Goal: Transaction & Acquisition: Purchase product/service

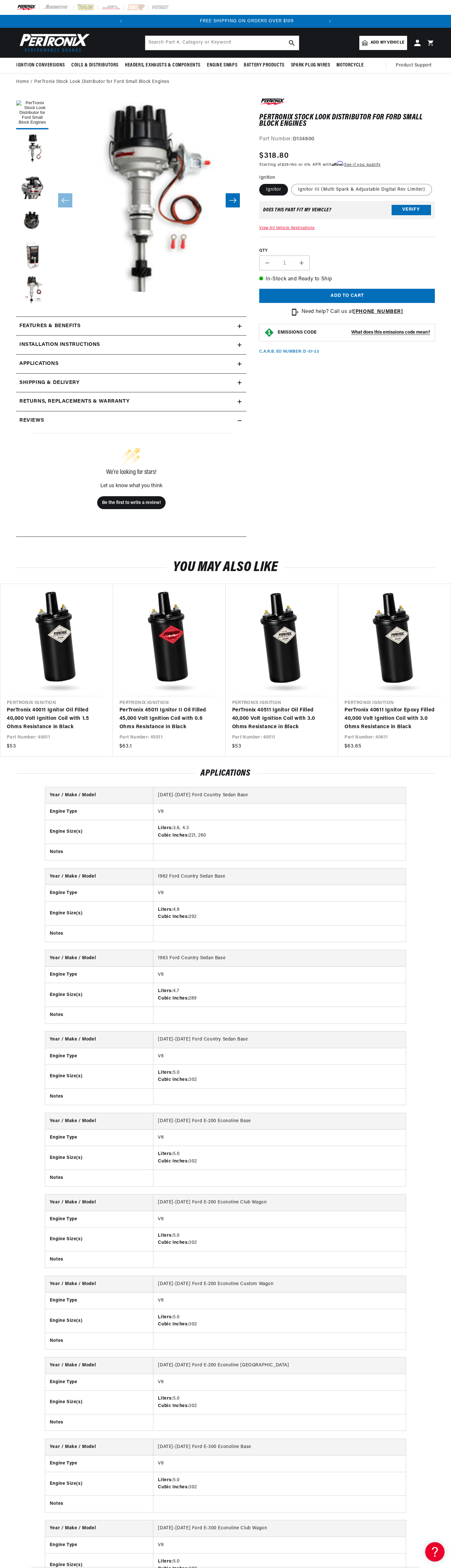
scroll to position [0, 196]
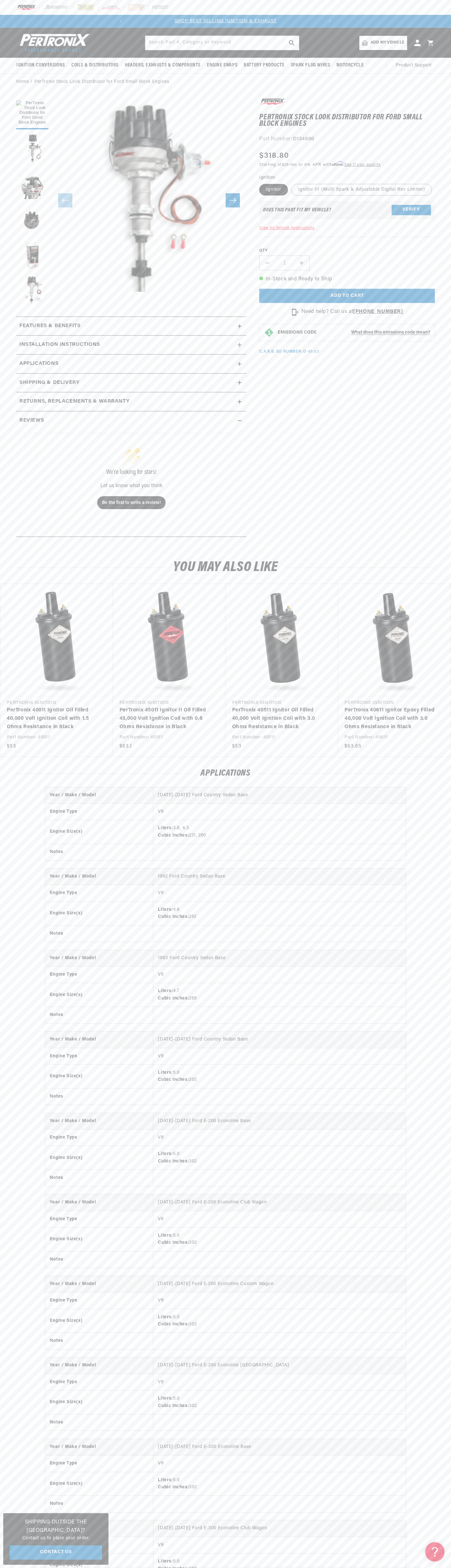
click at [194, 7] on div at bounding box center [225, 7] width 451 height 15
click at [253, 1567] on html "Skip to content Your cart Your cart is empty Get the right parts the first time…" at bounding box center [225, 784] width 451 height 1568
